Goal: Entertainment & Leisure: Consume media (video, audio)

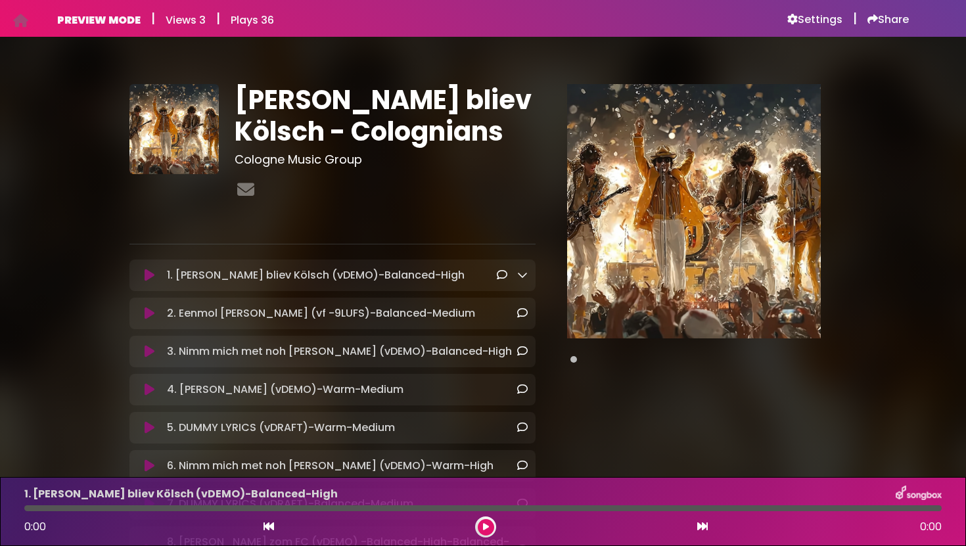
click at [153, 275] on icon at bounding box center [150, 275] width 10 height 13
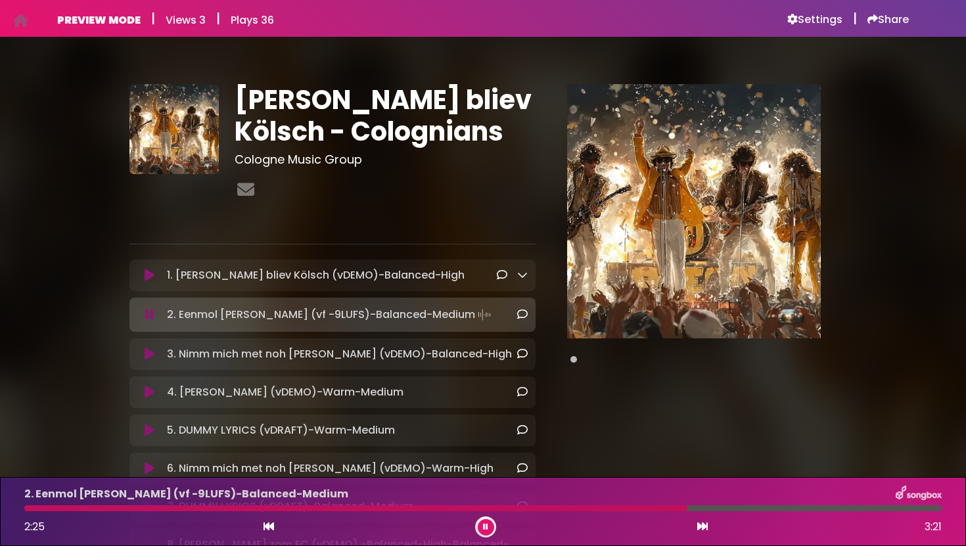
click at [486, 531] on button at bounding box center [486, 527] width 16 height 16
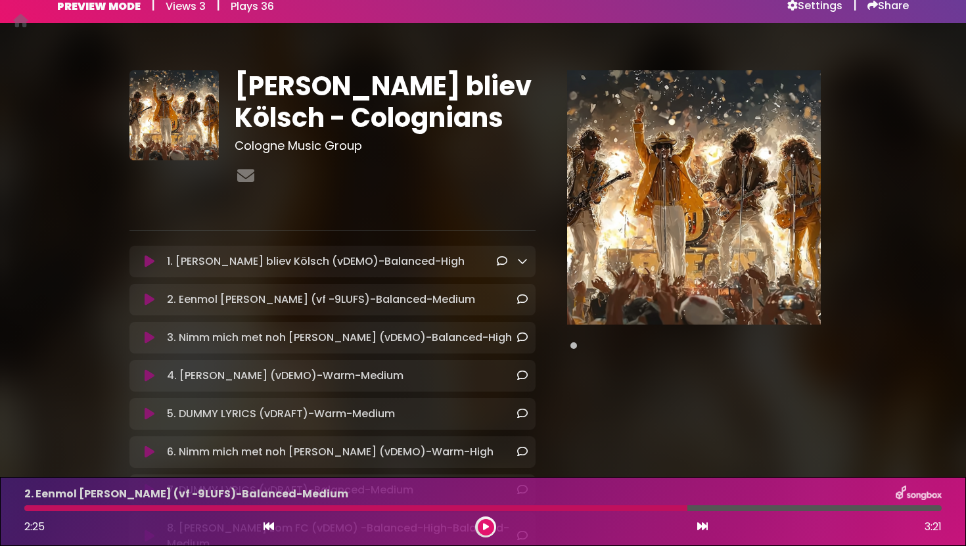
scroll to position [18, 0]
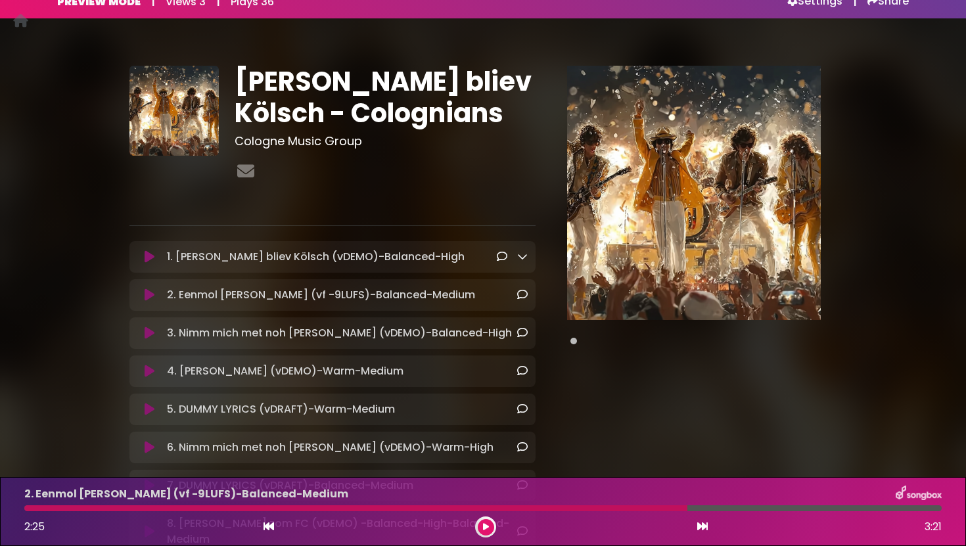
click at [523, 257] on icon at bounding box center [522, 256] width 11 height 11
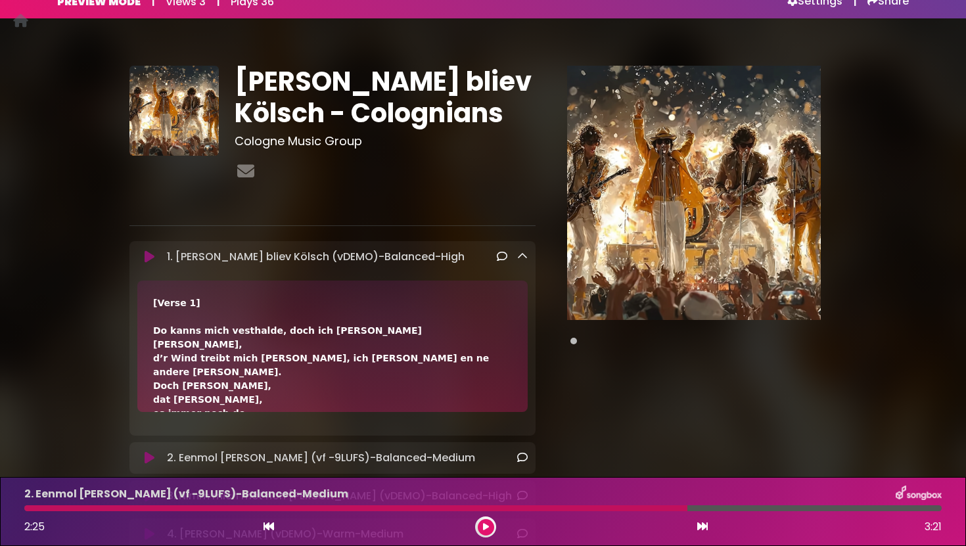
click at [523, 257] on icon at bounding box center [522, 256] width 11 height 11
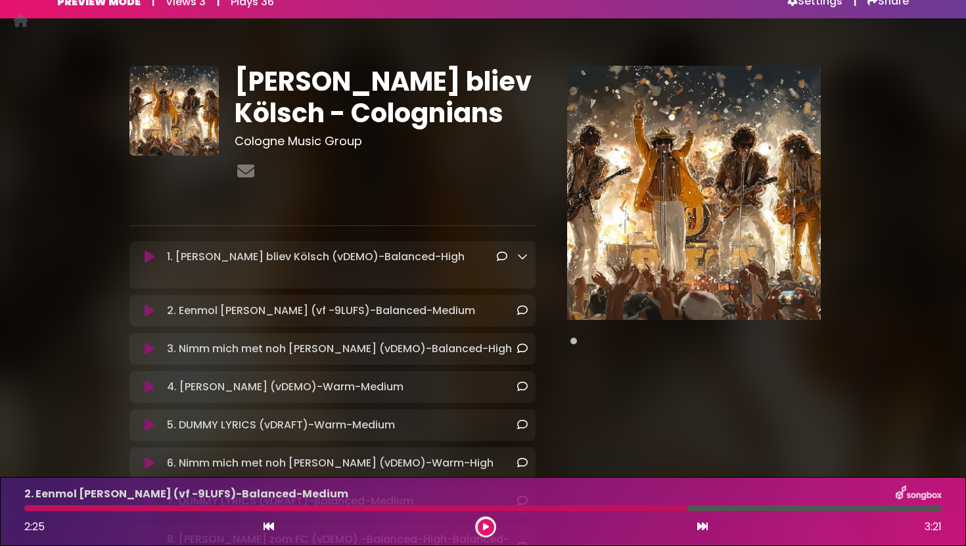
click at [523, 257] on icon at bounding box center [522, 256] width 11 height 11
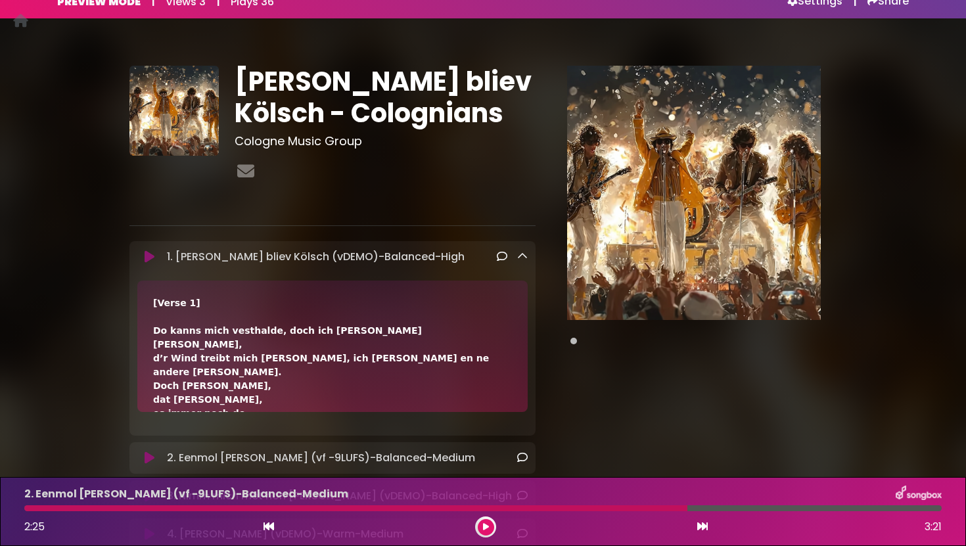
click at [523, 257] on icon at bounding box center [522, 256] width 11 height 11
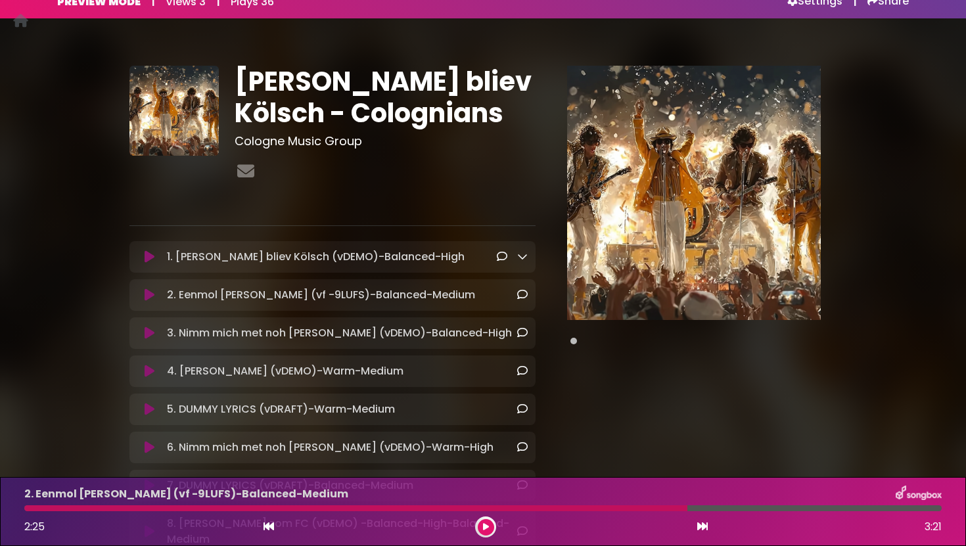
click at [482, 520] on button at bounding box center [486, 527] width 16 height 16
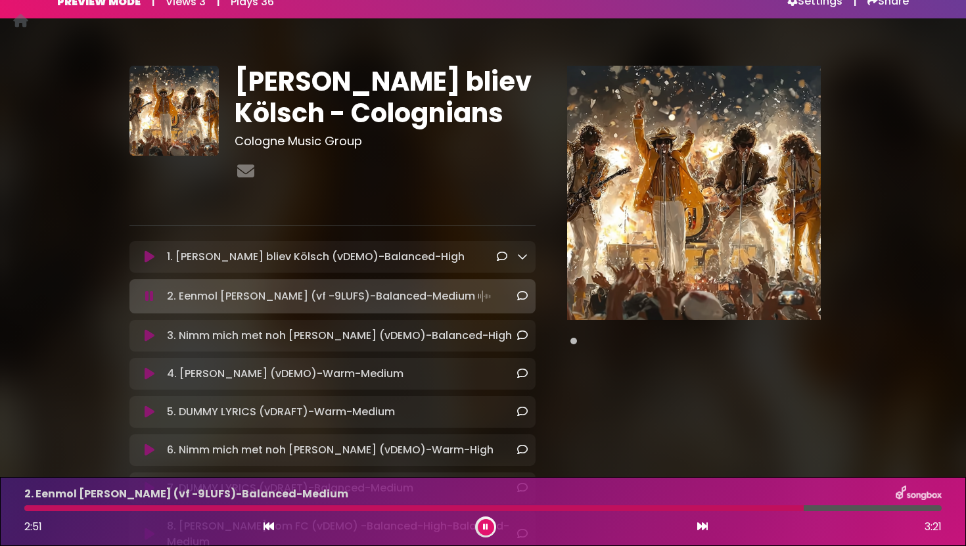
click at [478, 519] on button at bounding box center [486, 527] width 16 height 16
